Goal: Transaction & Acquisition: Purchase product/service

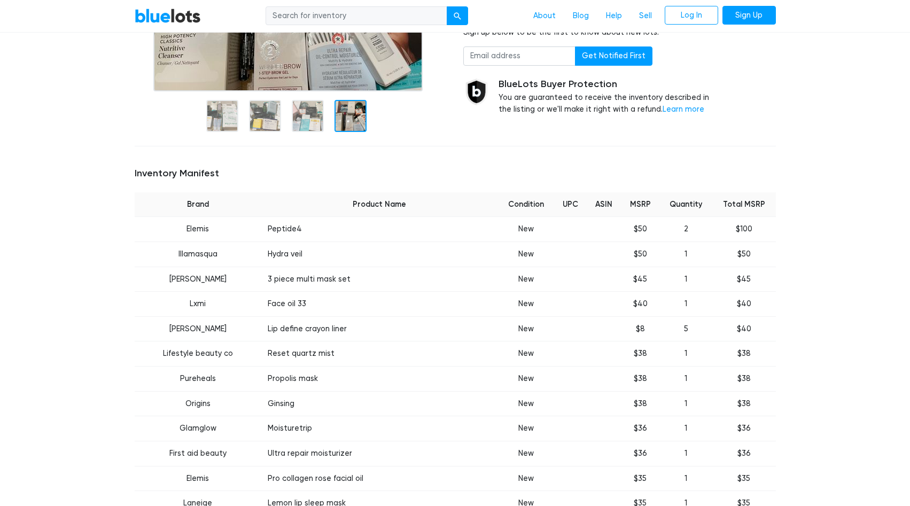
scroll to position [213, 0]
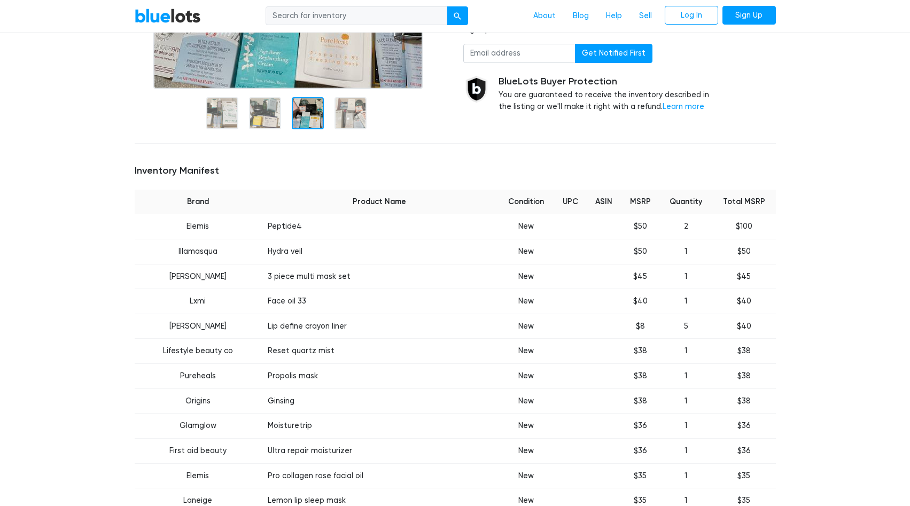
click at [393, 9] on input "search" at bounding box center [356, 15] width 182 height 19
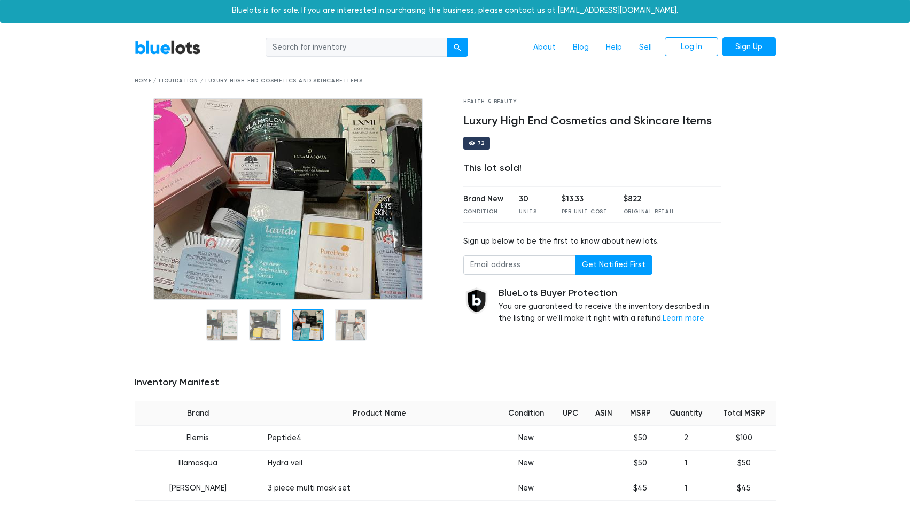
scroll to position [0, 0]
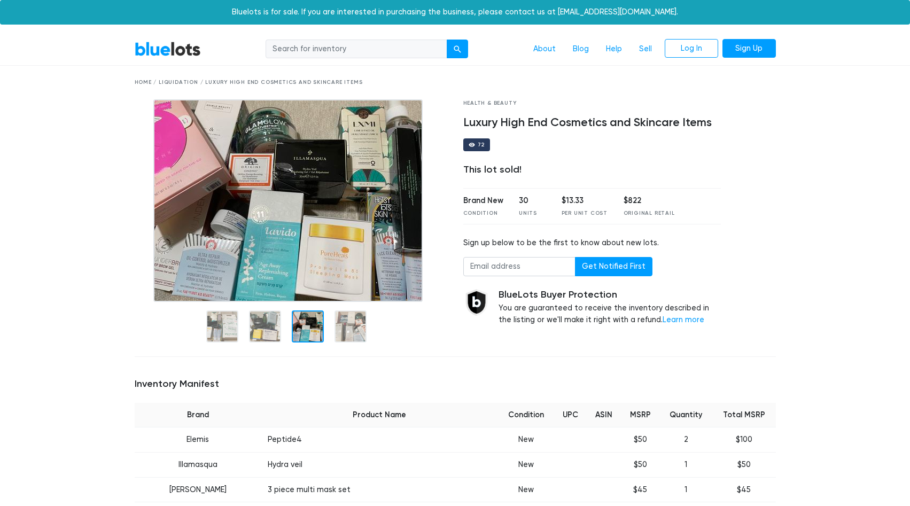
click at [221, 84] on div "Home / Liquidation / Luxury High End Cosmetics and Skincare Items" at bounding box center [455, 83] width 641 height 8
click at [163, 53] on link "BlueLots" at bounding box center [168, 48] width 66 height 15
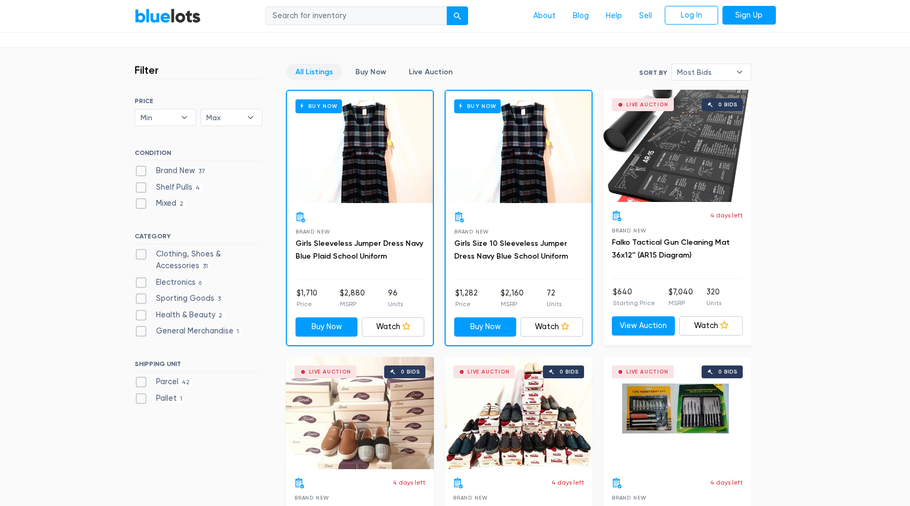
scroll to position [268, 0]
click at [140, 318] on label "Health & Beauty 2" at bounding box center [180, 316] width 91 height 12
click at [140, 317] on Beauty"] "Health & Beauty 2" at bounding box center [138, 313] width 7 height 7
checkbox Beauty"] "true"
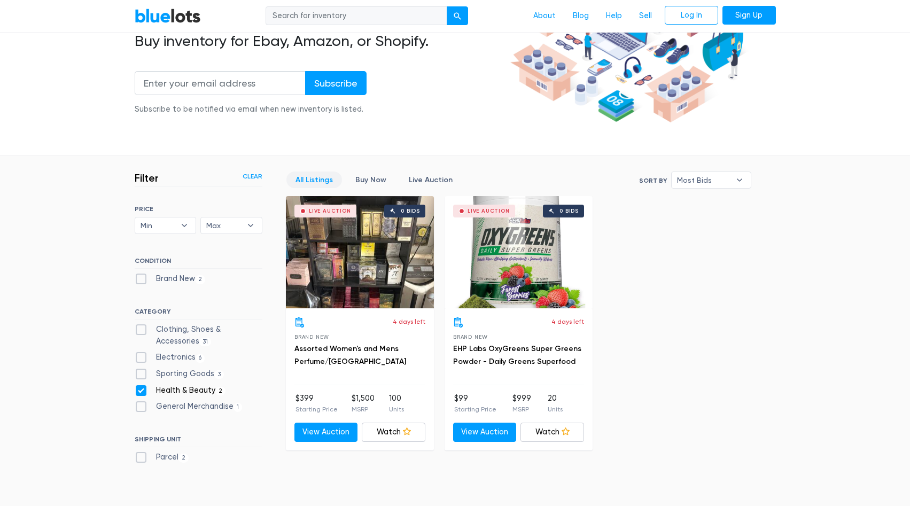
scroll to position [160, 0]
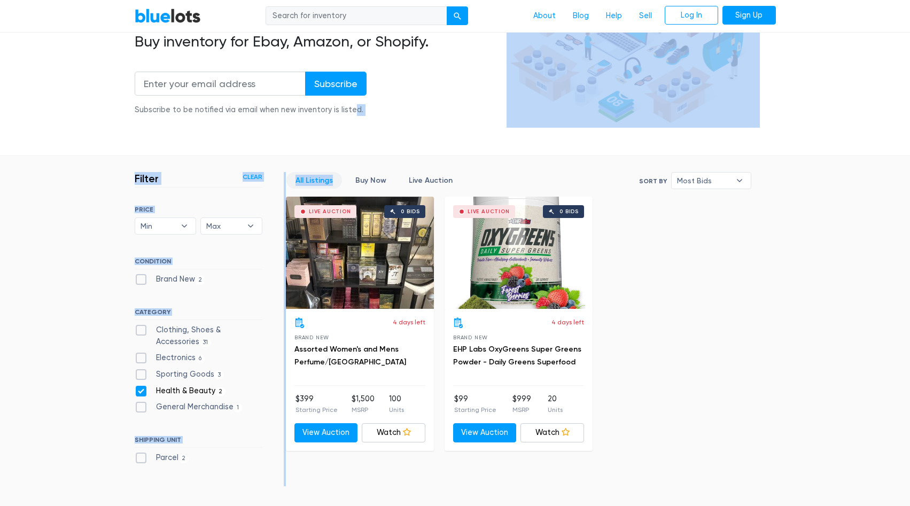
drag, startPoint x: 339, startPoint y: 174, endPoint x: 348, endPoint y: 138, distance: 36.8
click at [348, 138] on main "Wholesale & liquidation auctions ending daily . Buy inventory for Ebay, Amazon,…" at bounding box center [455, 239] width 910 height 610
drag, startPoint x: 348, startPoint y: 138, endPoint x: 399, endPoint y: 155, distance: 54.0
click at [399, 155] on section "Wholesale & liquidation auctions ending daily . Buy inventory for Ebay, Amazon,…" at bounding box center [455, 45] width 910 height 223
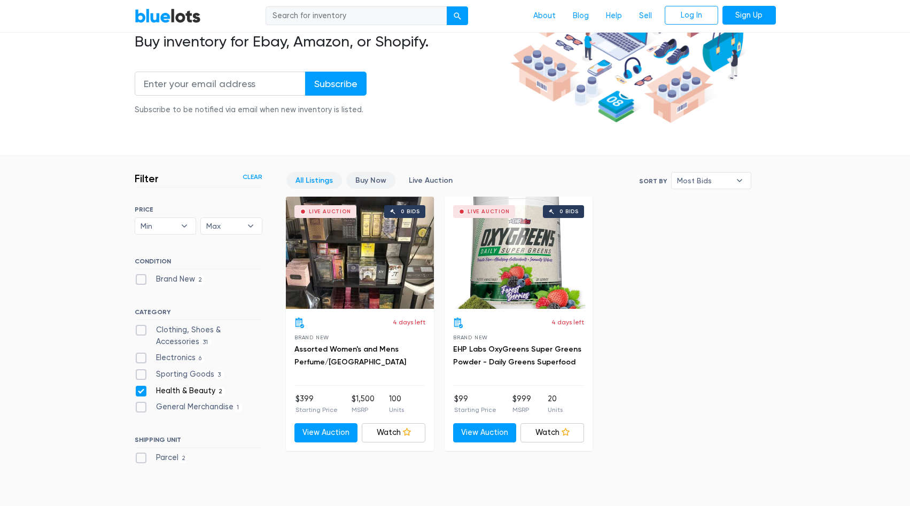
click at [370, 177] on link "Buy Now" at bounding box center [370, 180] width 49 height 17
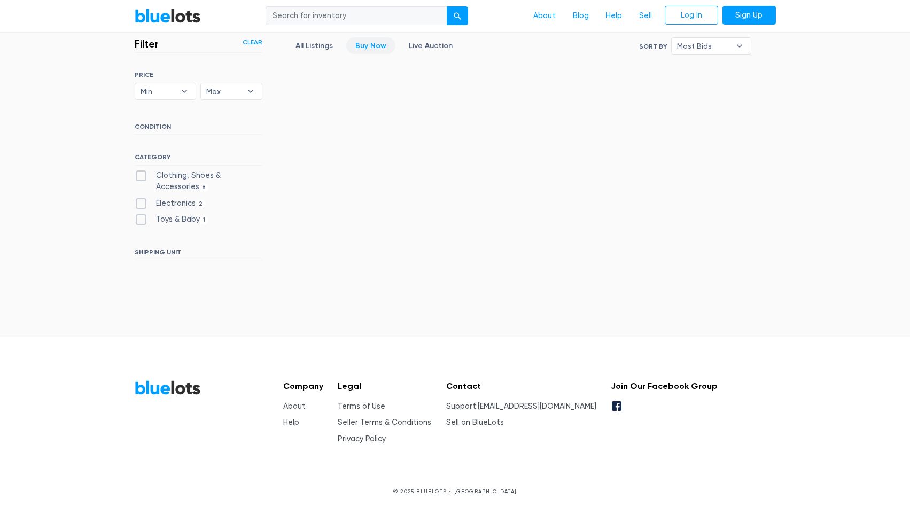
scroll to position [300, 0]
